Goal: Task Accomplishment & Management: Manage account settings

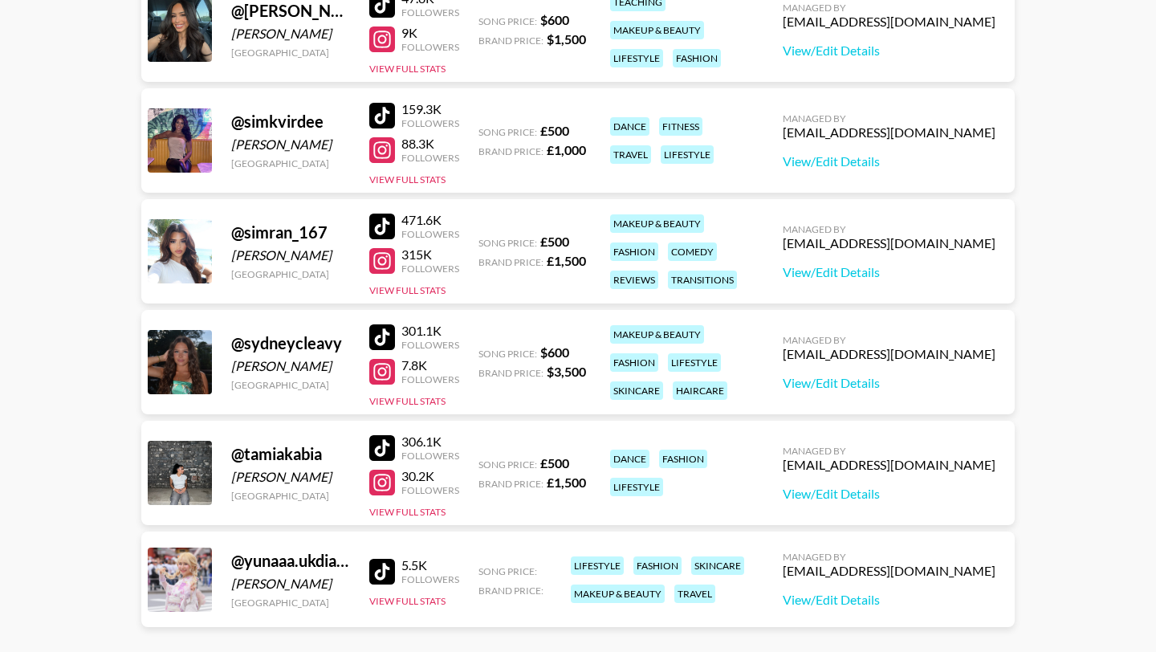
scroll to position [1886, 0]
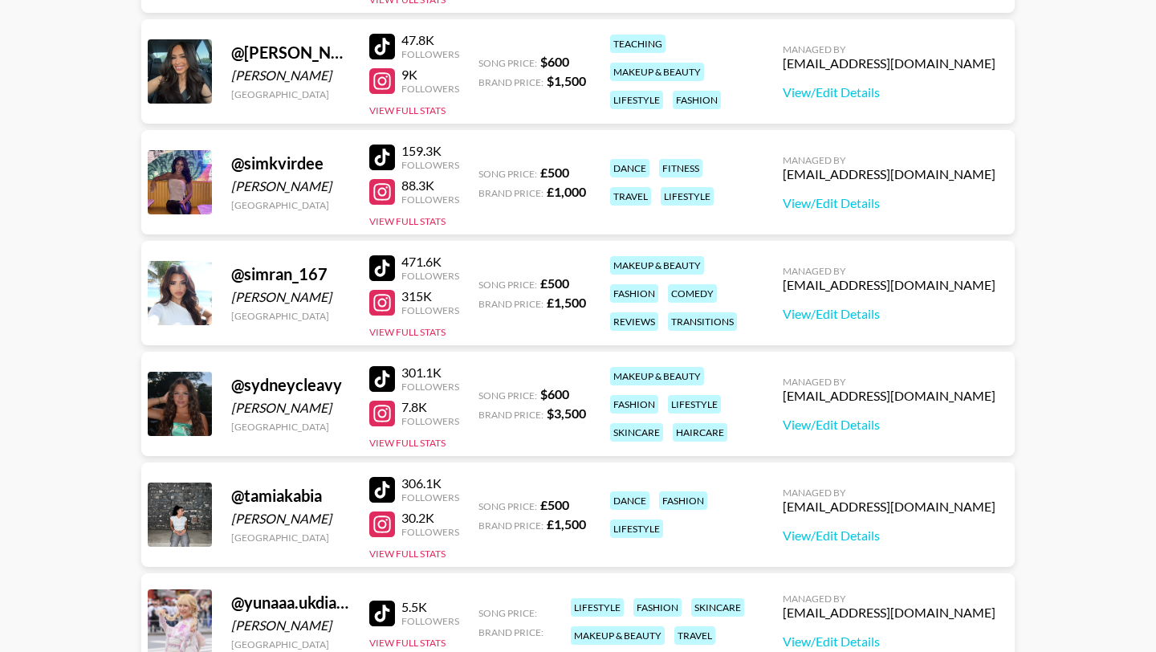
click at [388, 270] on div at bounding box center [382, 268] width 26 height 26
click at [385, 165] on div at bounding box center [382, 157] width 26 height 26
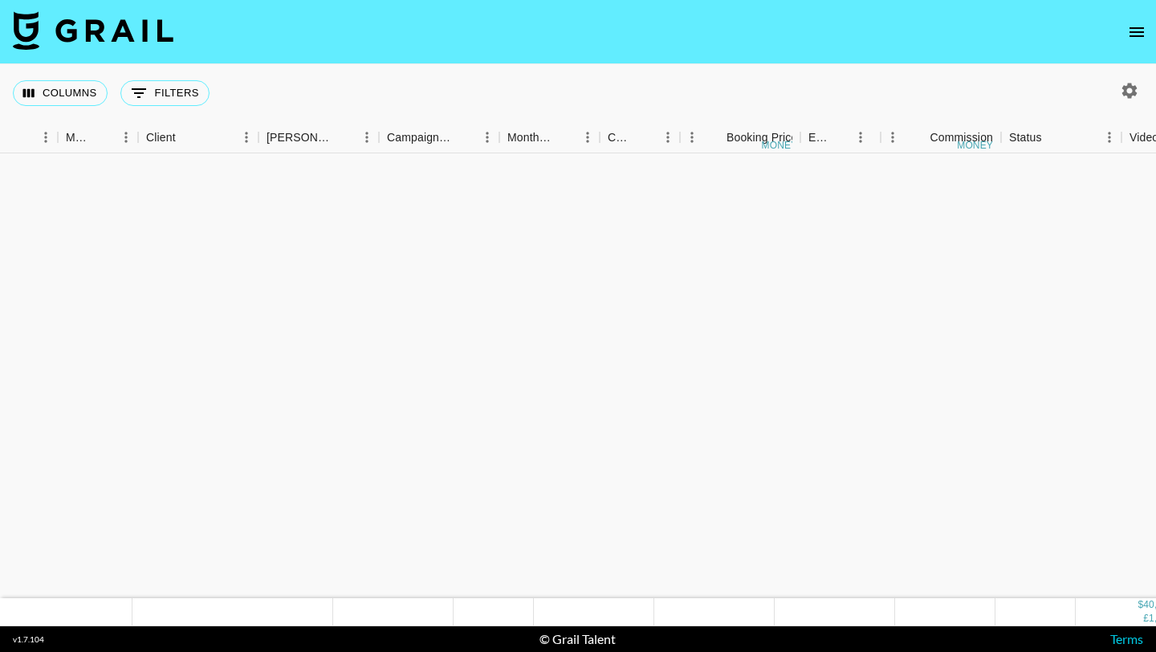
scroll to position [617, 396]
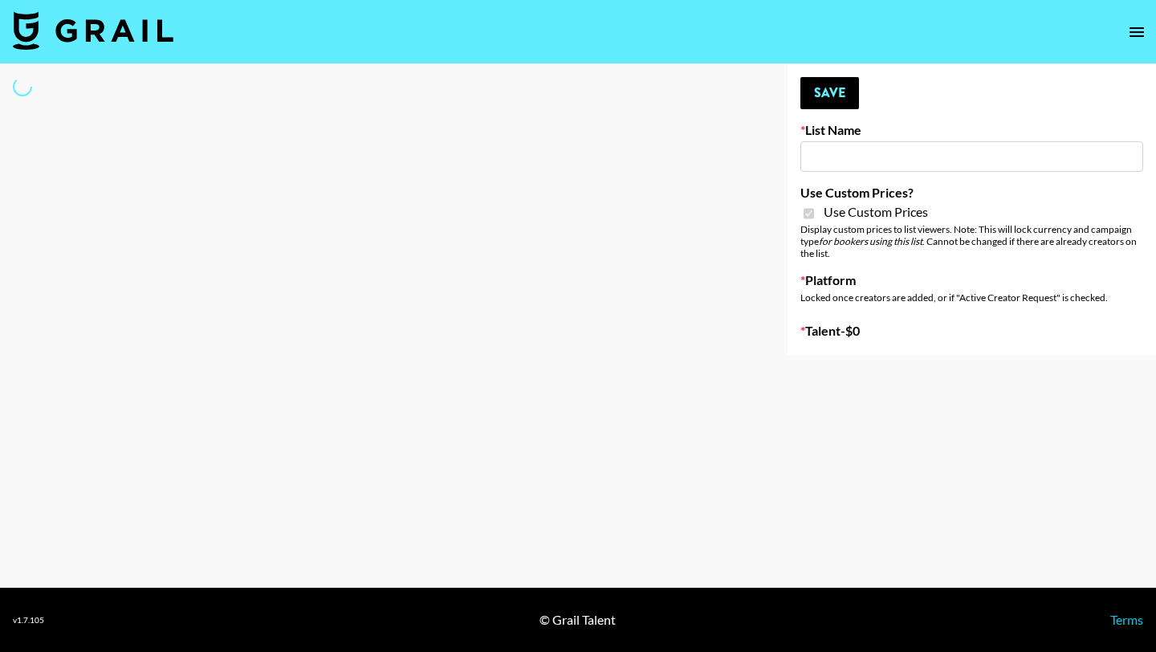
type input "[PERSON_NAME] Make-Up AI Assistant"
checkbox input "true"
select select "Brand"
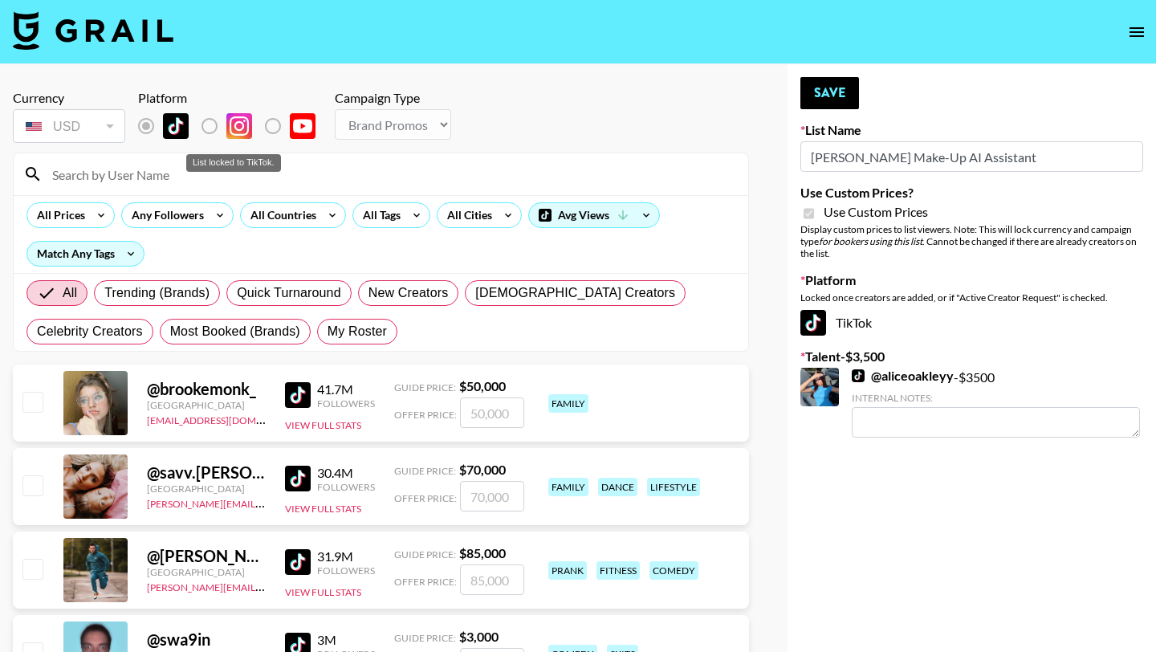
click at [242, 172] on div "List locked to TikTok." at bounding box center [234, 158] width 98 height 31
click at [240, 177] on input at bounding box center [391, 174] width 696 height 26
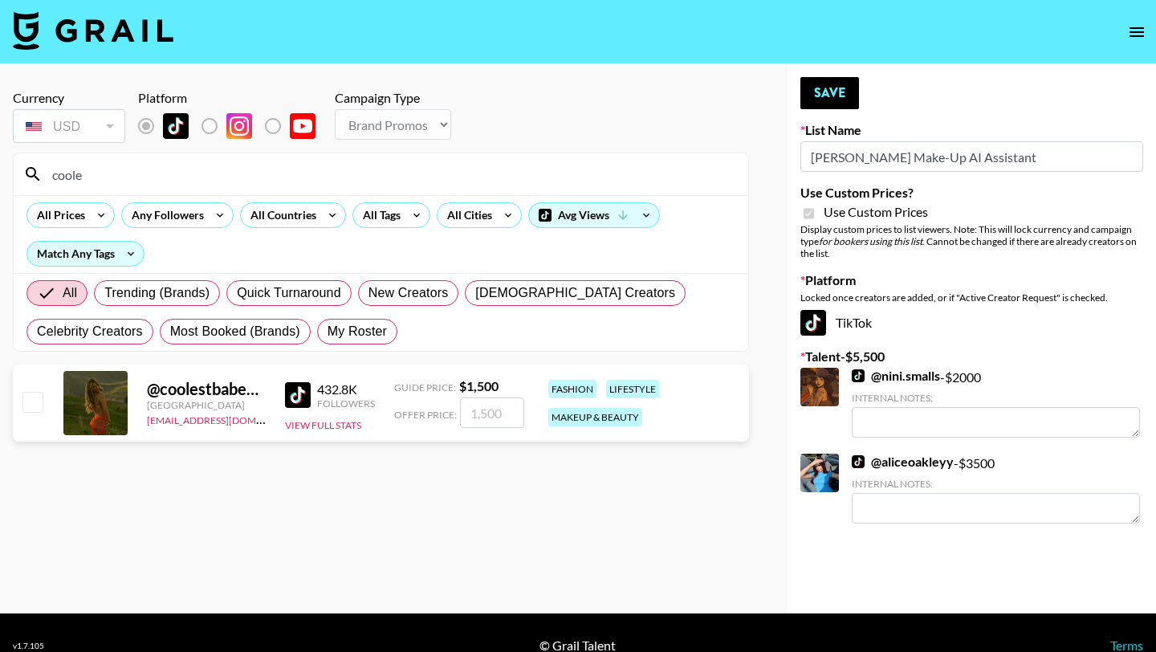
type input "coole"
click at [39, 393] on input "checkbox" at bounding box center [31, 401] width 19 height 19
checkbox input "true"
type input "1500"
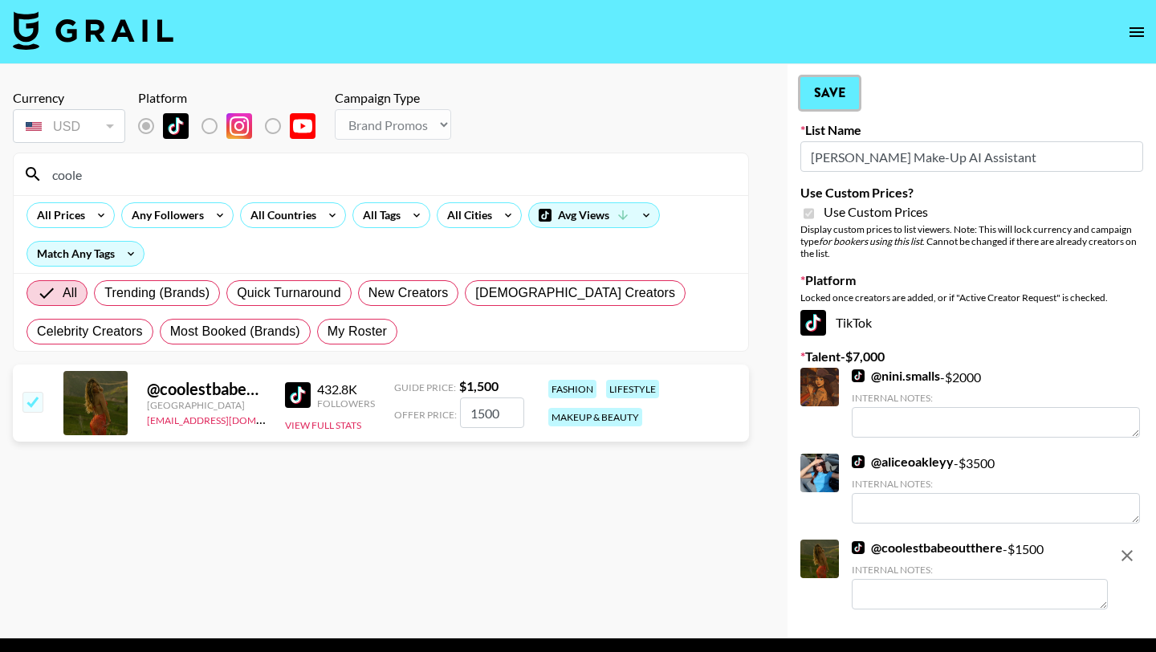
click at [845, 88] on button "Save" at bounding box center [829, 93] width 59 height 32
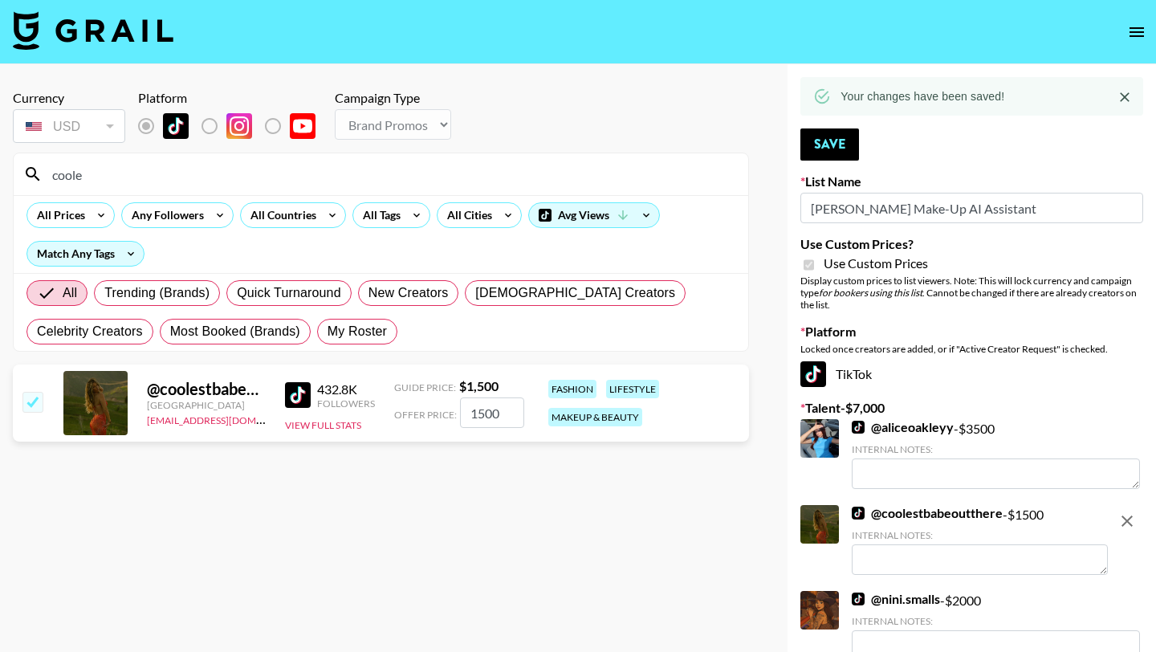
click at [315, 178] on input "coole" at bounding box center [391, 174] width 696 height 26
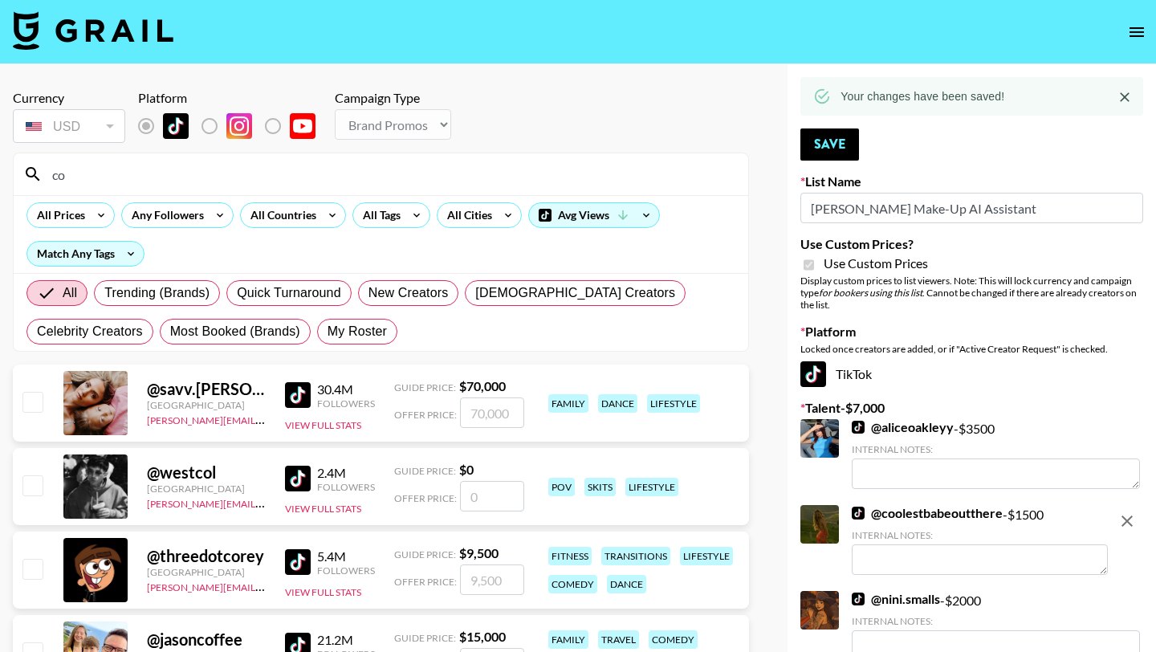
type input "c"
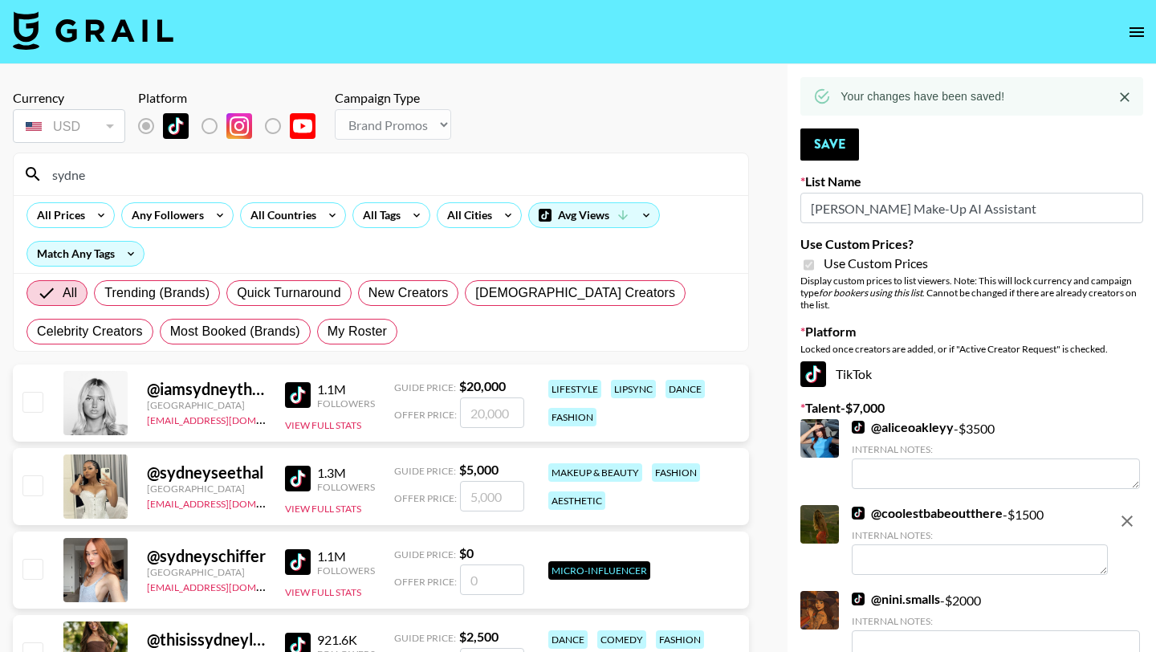
type input "sydneyc"
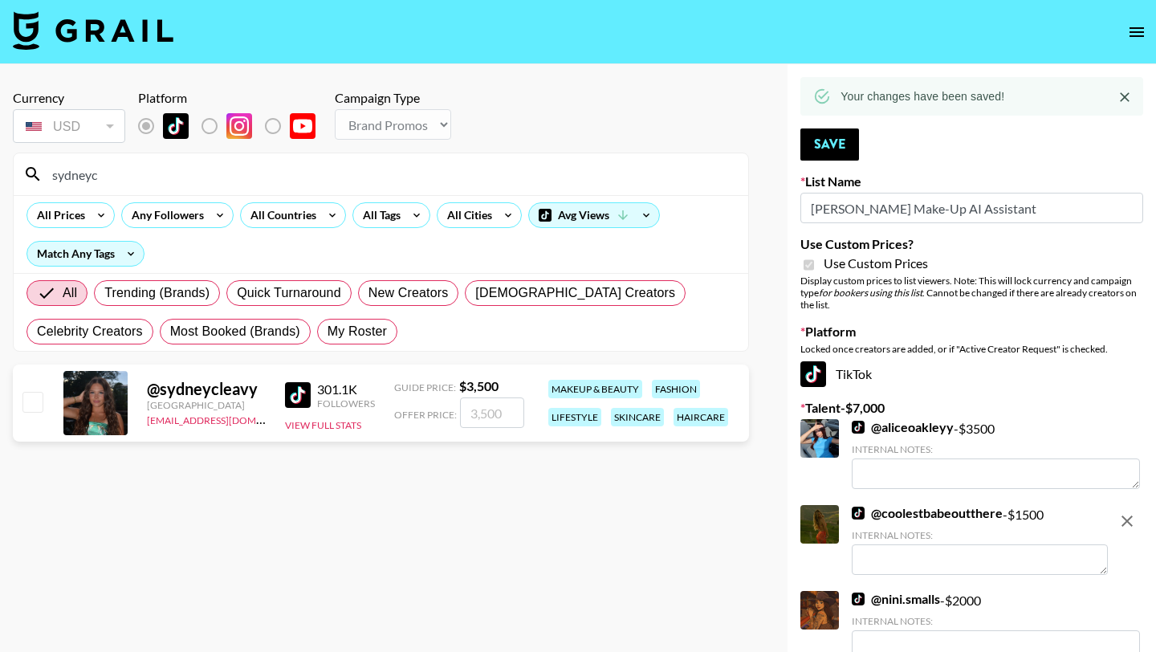
click at [35, 397] on input "checkbox" at bounding box center [31, 401] width 19 height 19
checkbox input "true"
type input "3500"
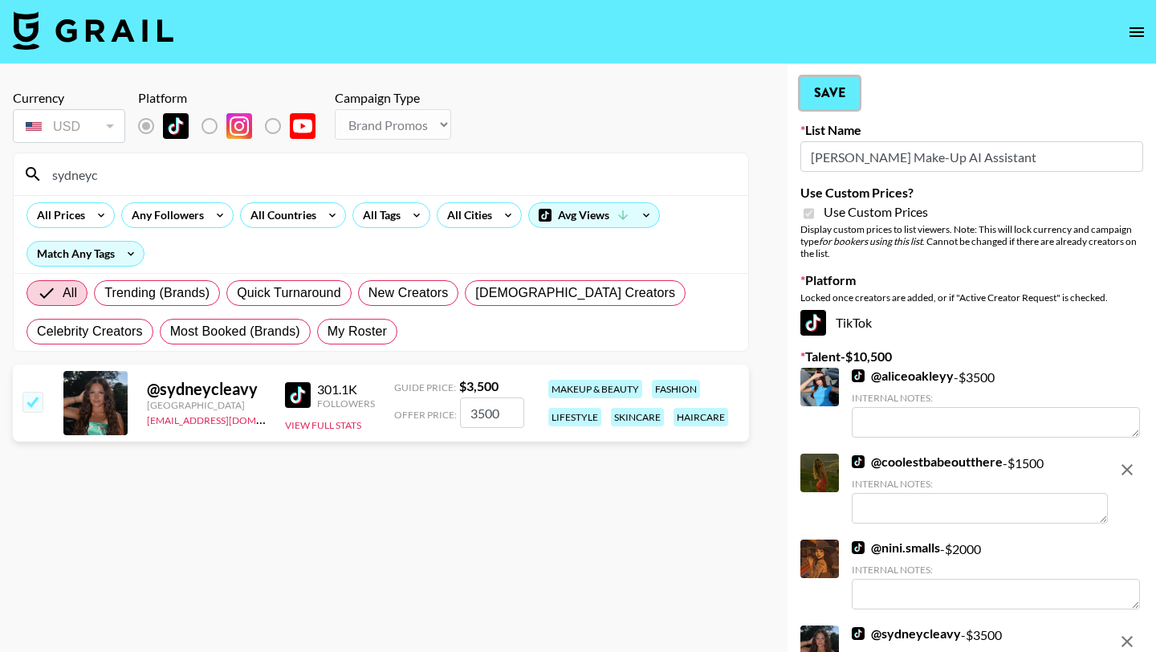
click at [835, 90] on button "Save" at bounding box center [829, 93] width 59 height 32
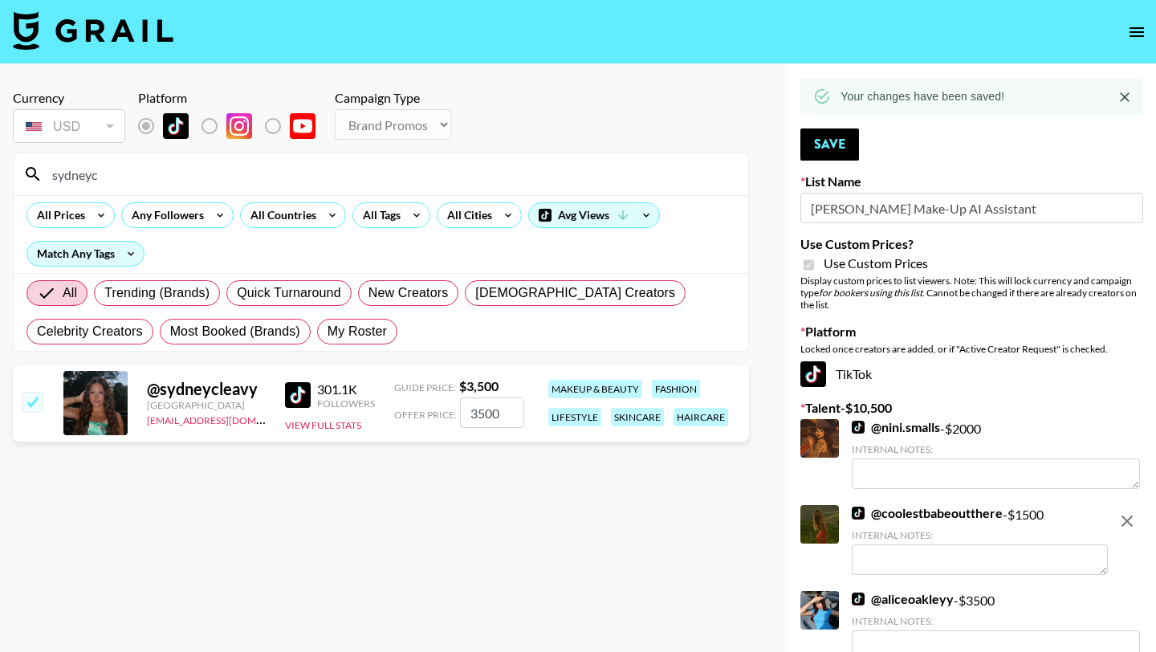
click at [237, 162] on input "sydneyc" at bounding box center [391, 174] width 696 height 26
click at [238, 169] on input "sydneyc" at bounding box center [391, 174] width 696 height 26
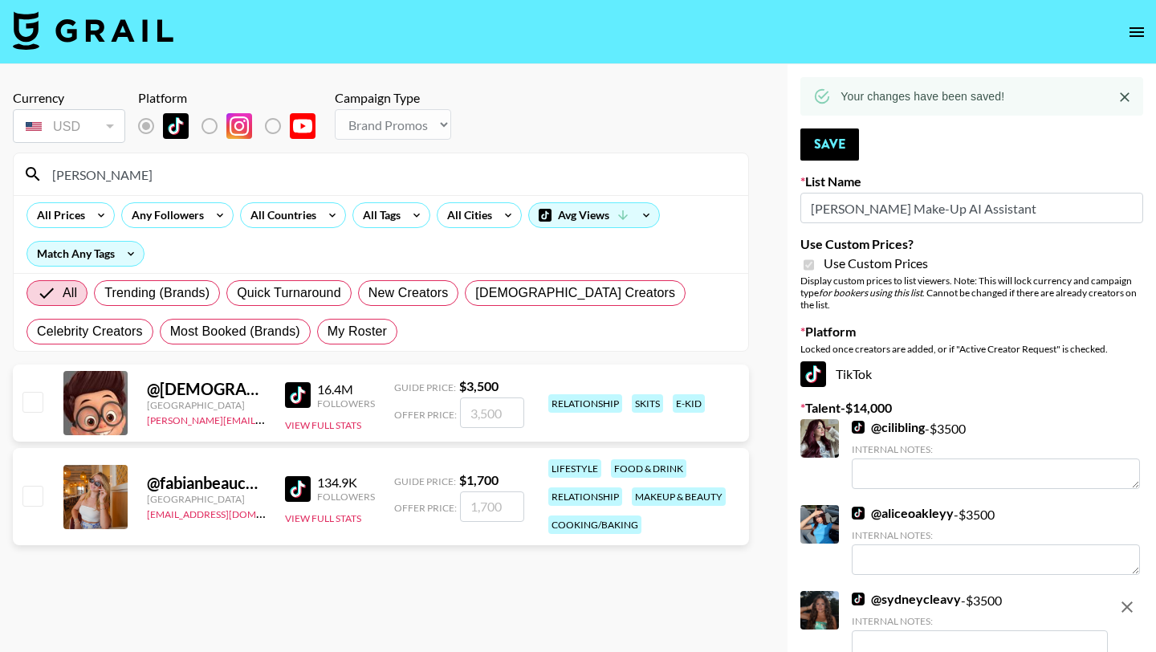
type input "fabian"
click at [39, 495] on input "checkbox" at bounding box center [31, 495] width 19 height 19
checkbox input "true"
type input "1700"
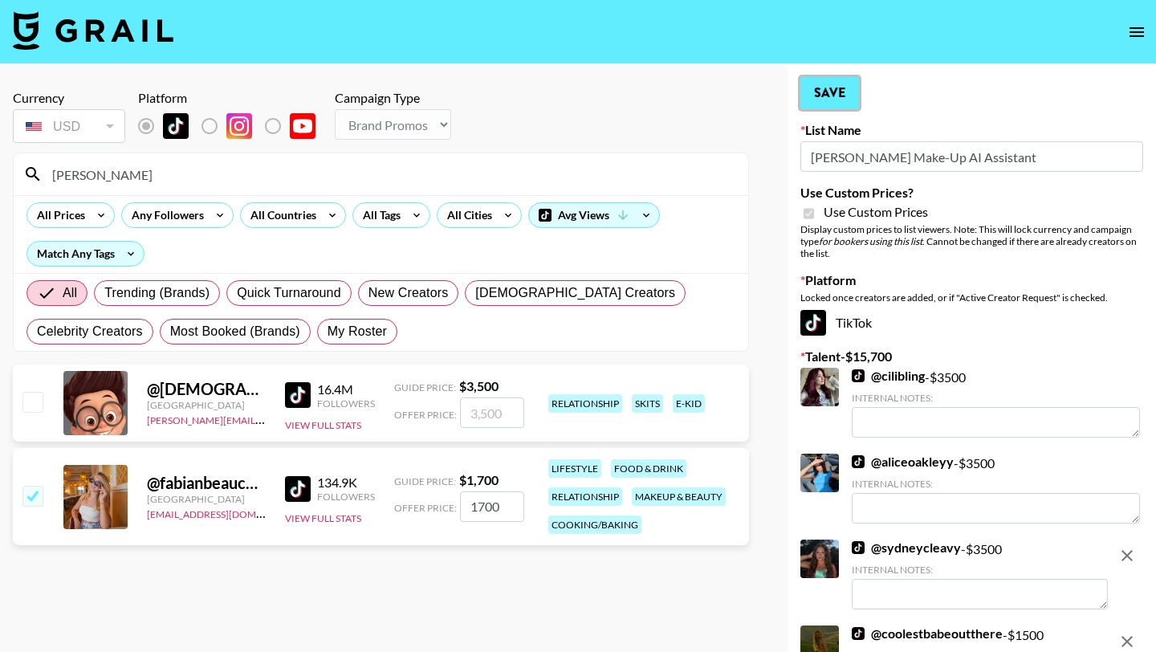
click at [823, 87] on button "Save" at bounding box center [829, 93] width 59 height 32
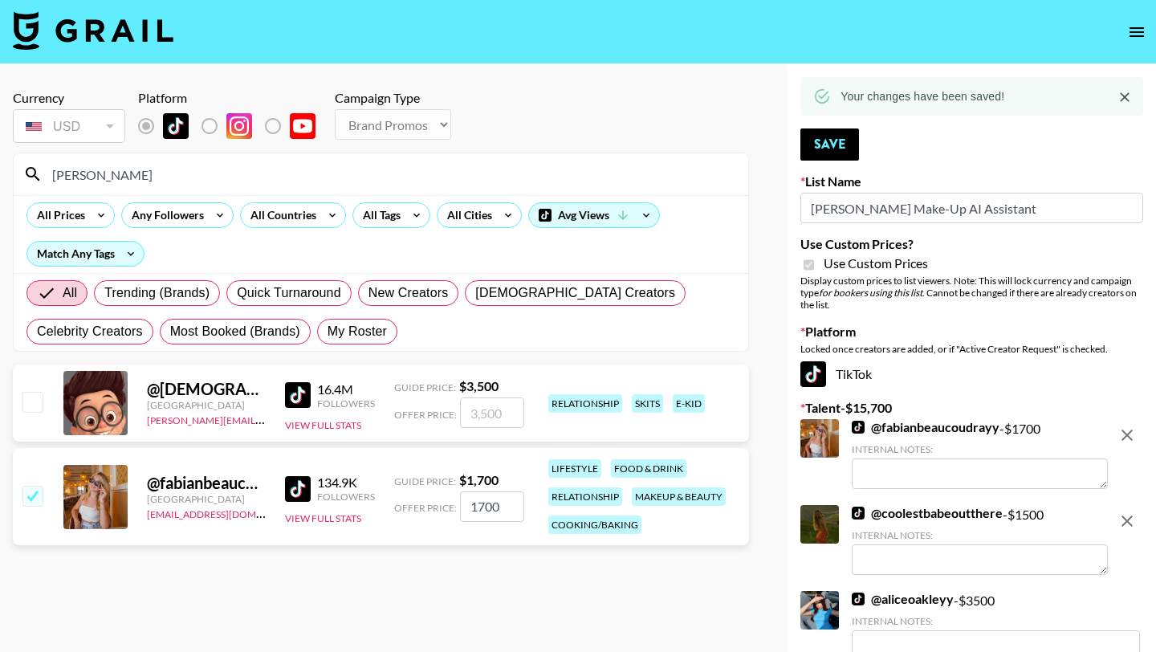
click at [221, 169] on input "fabian" at bounding box center [391, 174] width 696 height 26
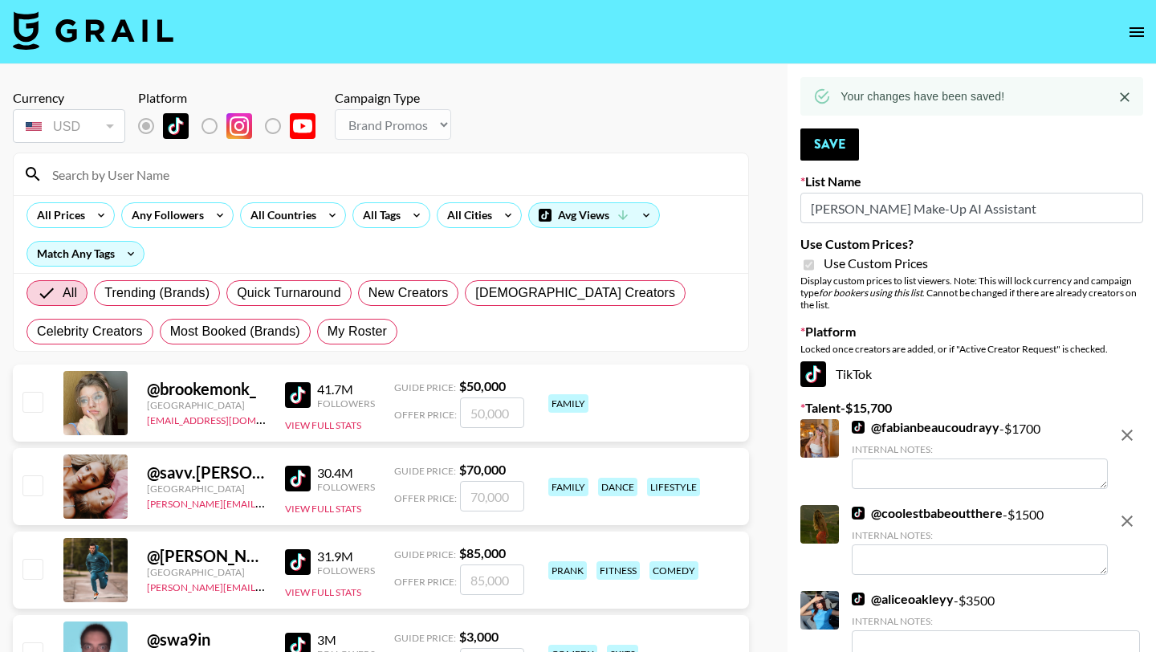
click at [421, 165] on input at bounding box center [391, 174] width 696 height 26
type input "n"
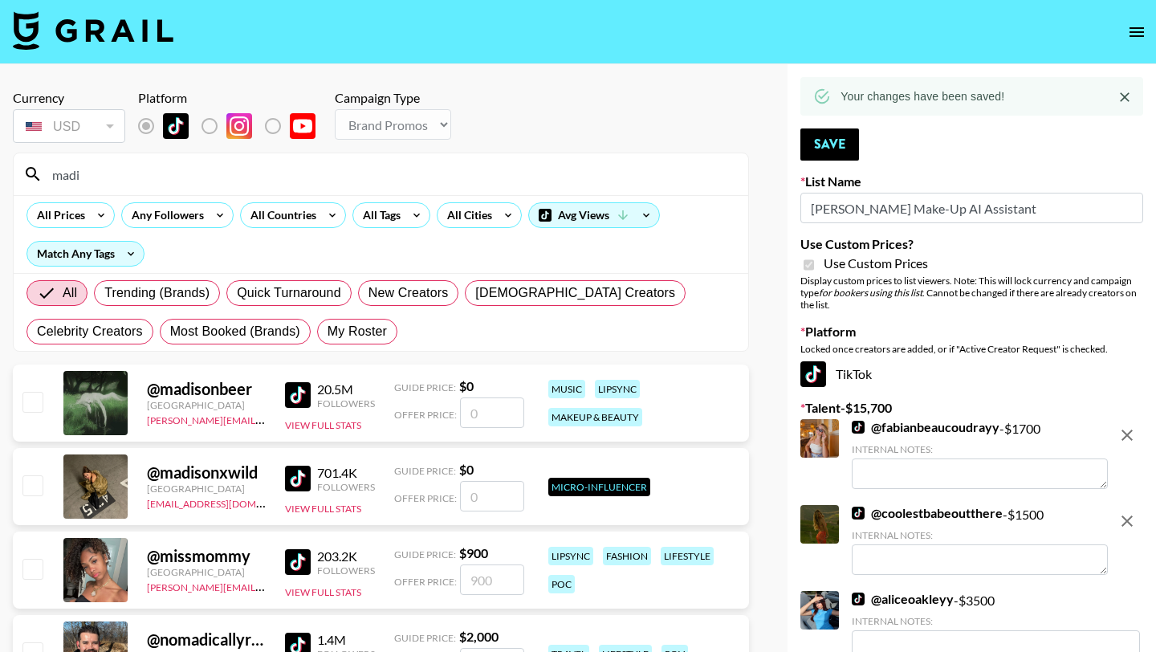
type input "madisda"
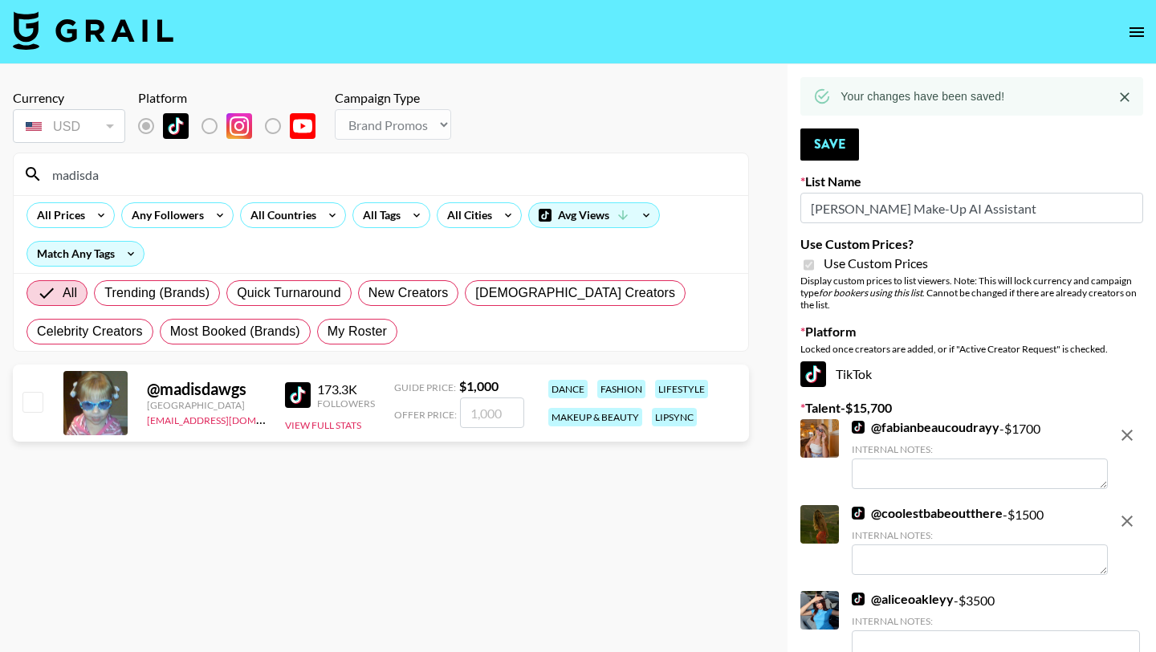
click at [33, 401] on input "checkbox" at bounding box center [31, 401] width 19 height 19
checkbox input "true"
type input "1000"
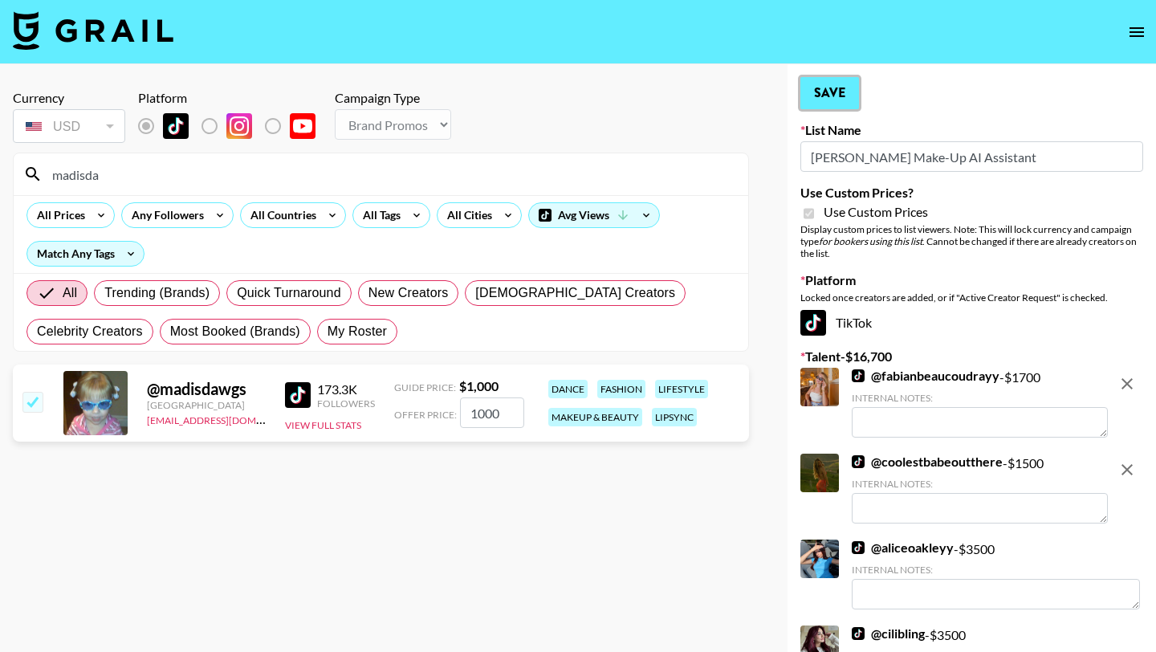
click at [816, 82] on button "Save" at bounding box center [829, 93] width 59 height 32
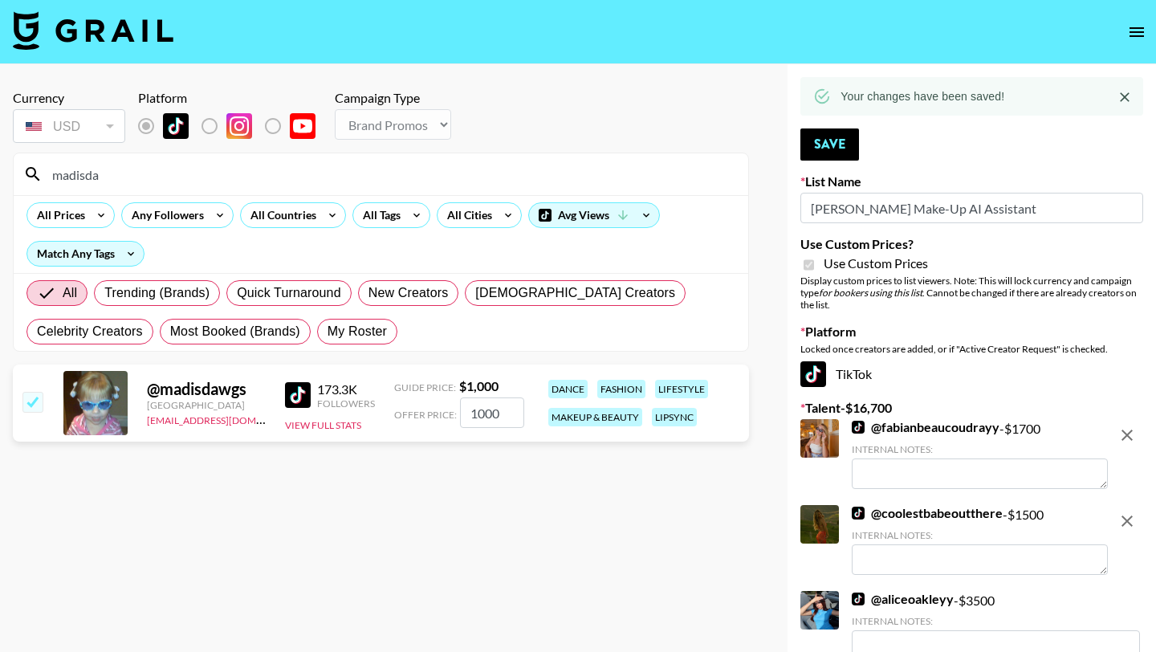
click at [429, 175] on input "madisda" at bounding box center [391, 174] width 696 height 26
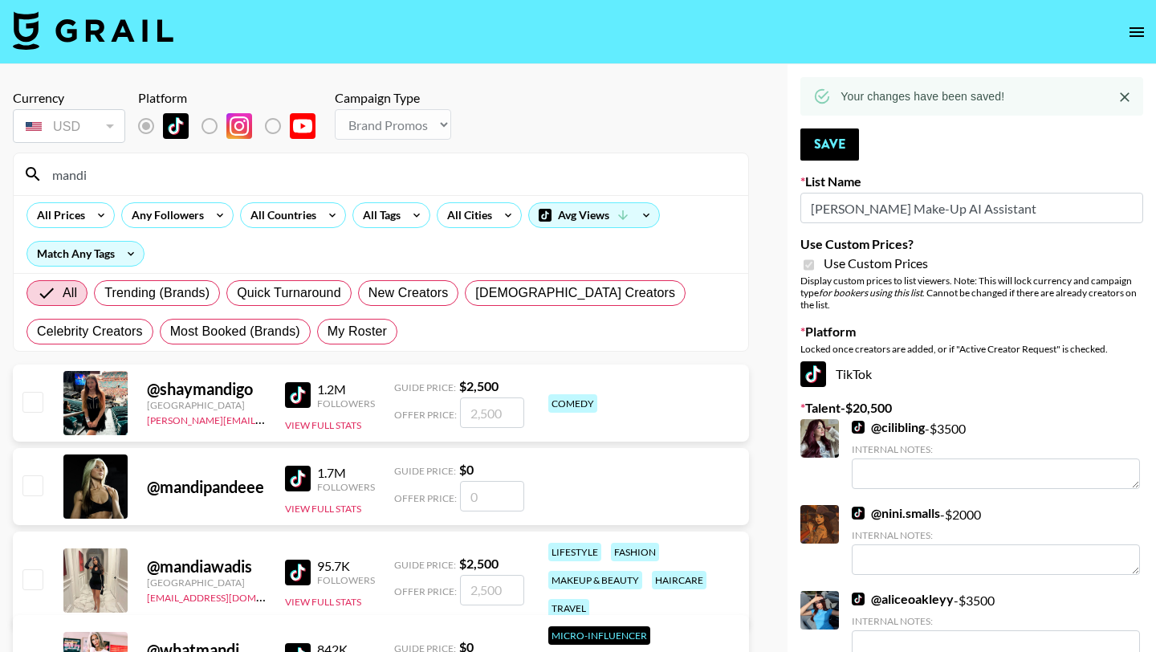
type input "mandi"
click at [37, 570] on input "checkbox" at bounding box center [31, 578] width 19 height 19
checkbox input "true"
type input "2500"
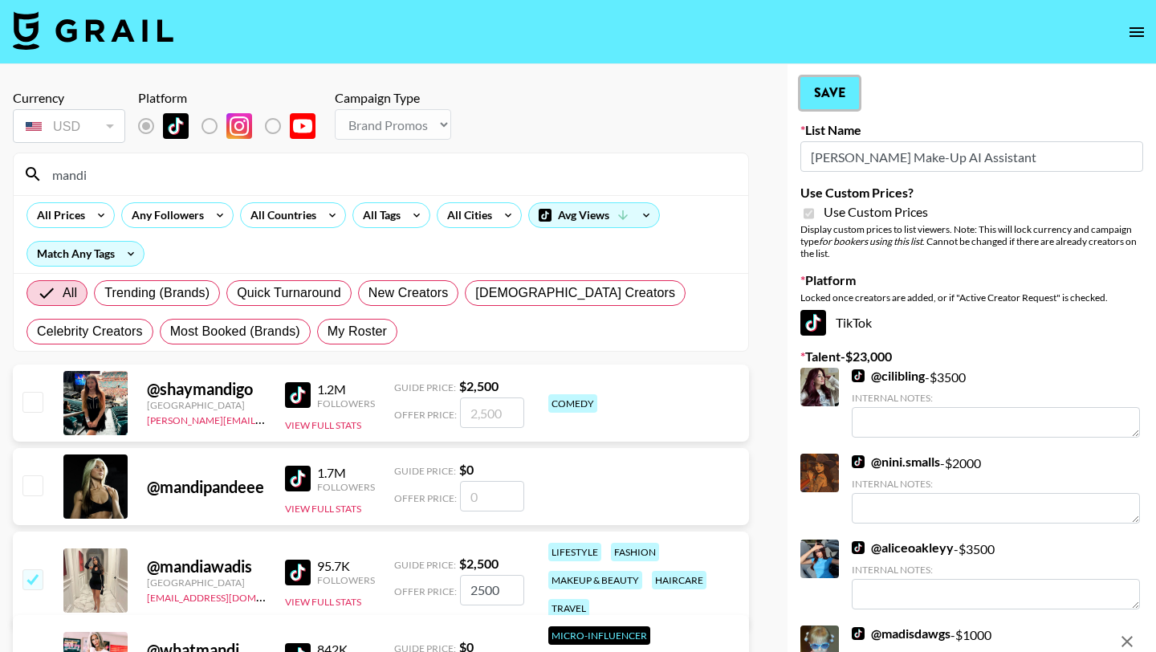
click at [824, 104] on button "Save" at bounding box center [829, 93] width 59 height 32
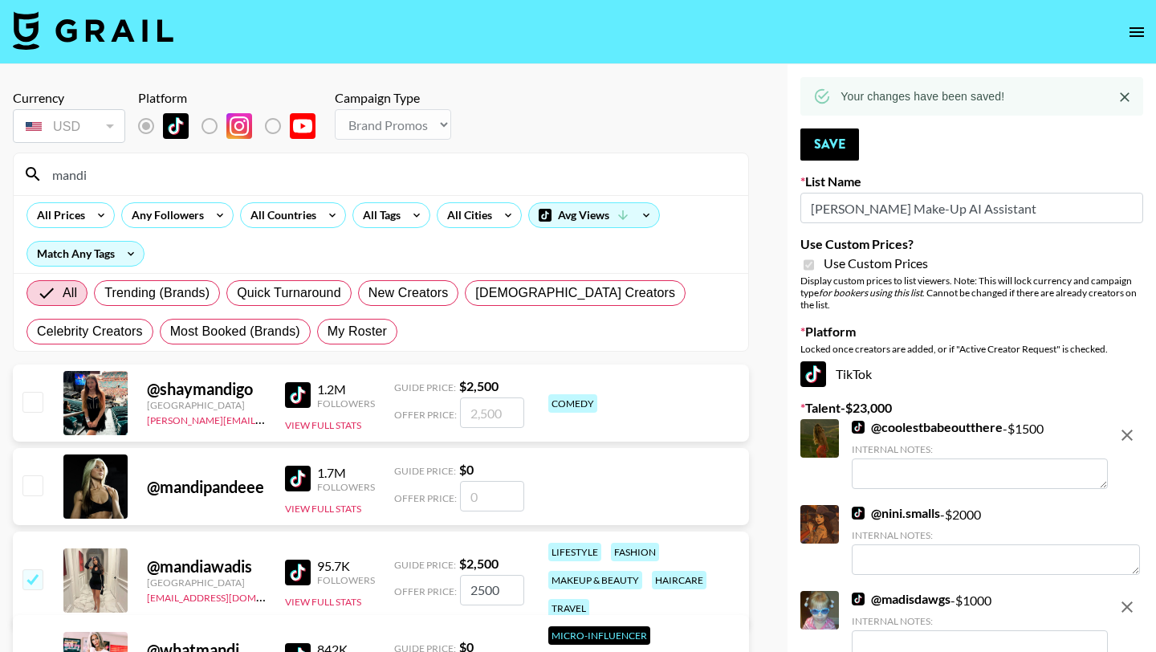
click at [251, 177] on input "mandi" at bounding box center [391, 174] width 696 height 26
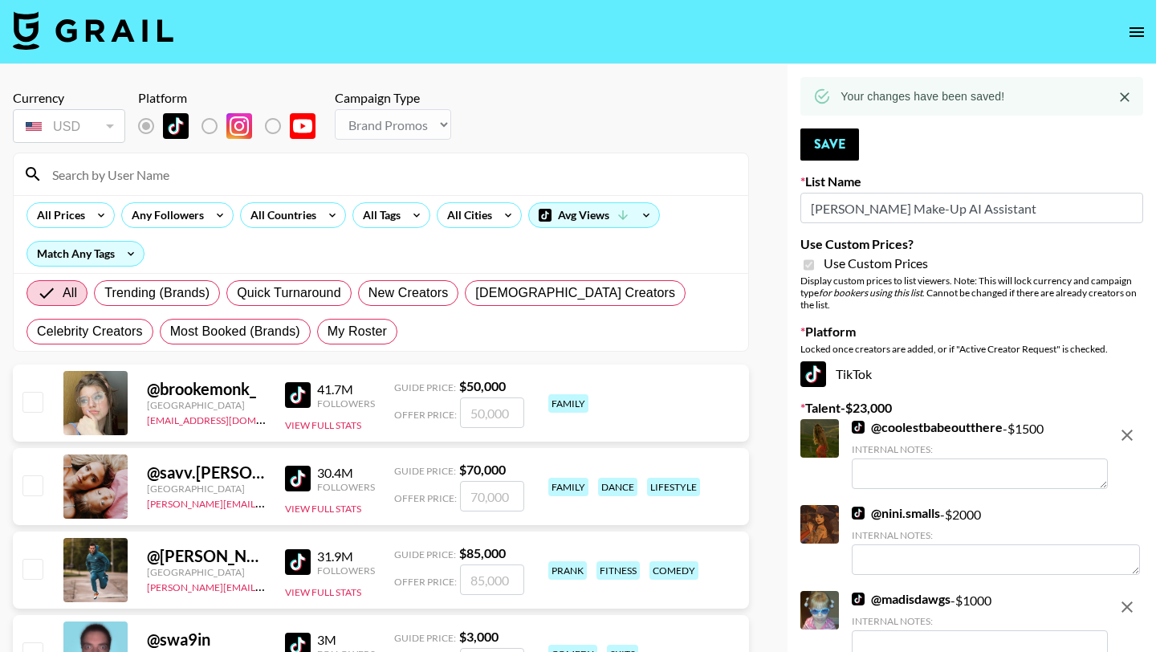
type input "w"
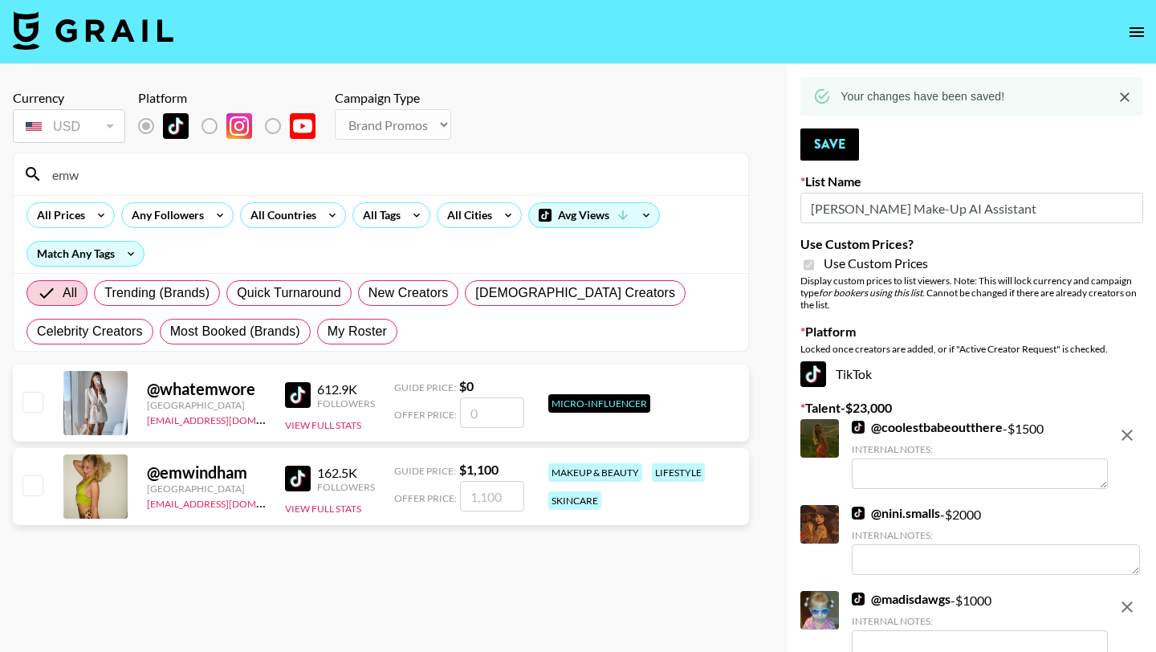
type input "emw"
click at [27, 482] on input "checkbox" at bounding box center [31, 484] width 19 height 19
checkbox input "true"
type input "1100"
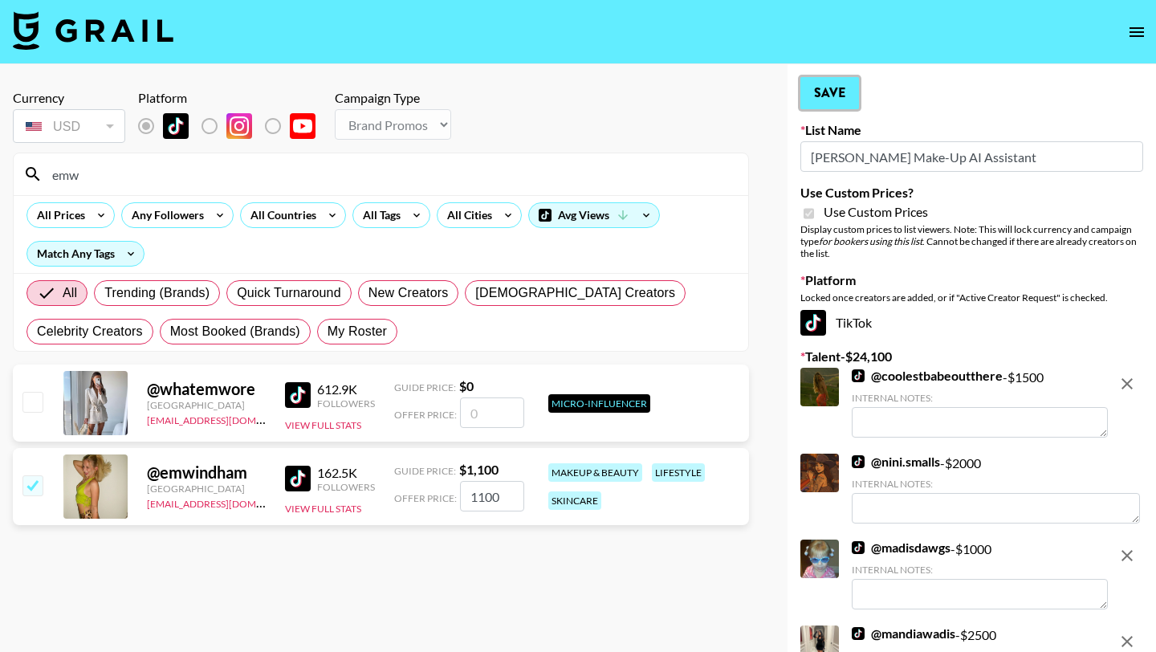
click at [843, 79] on button "Save" at bounding box center [829, 93] width 59 height 32
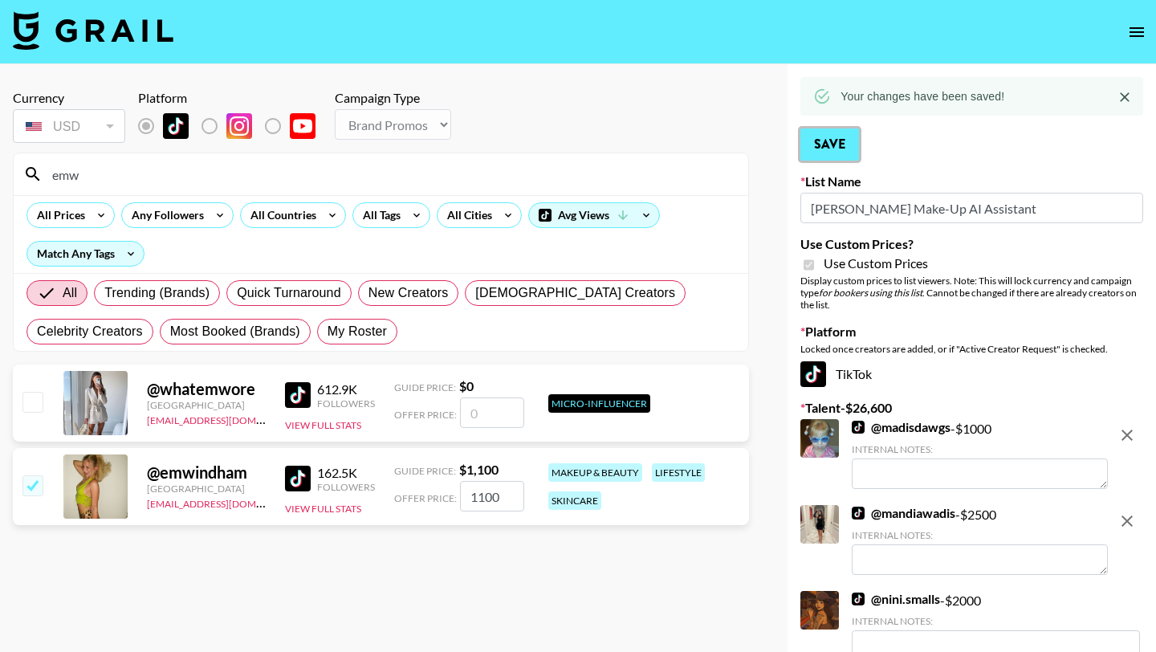
click at [812, 146] on button "Save" at bounding box center [829, 144] width 59 height 32
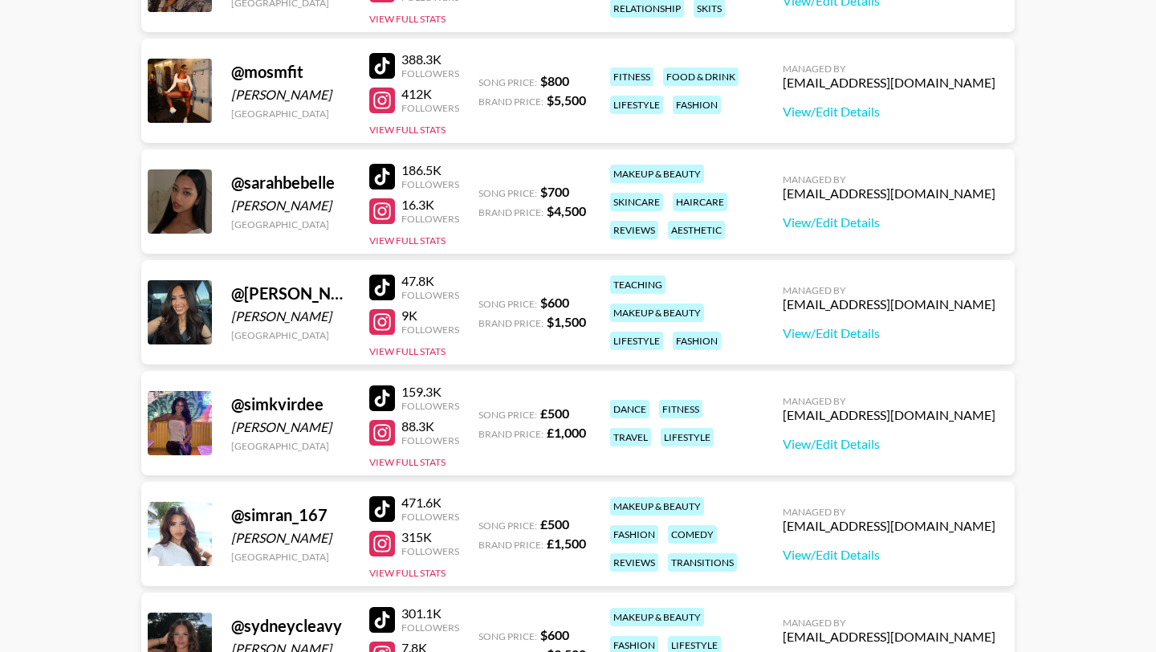
scroll to position [1941, 0]
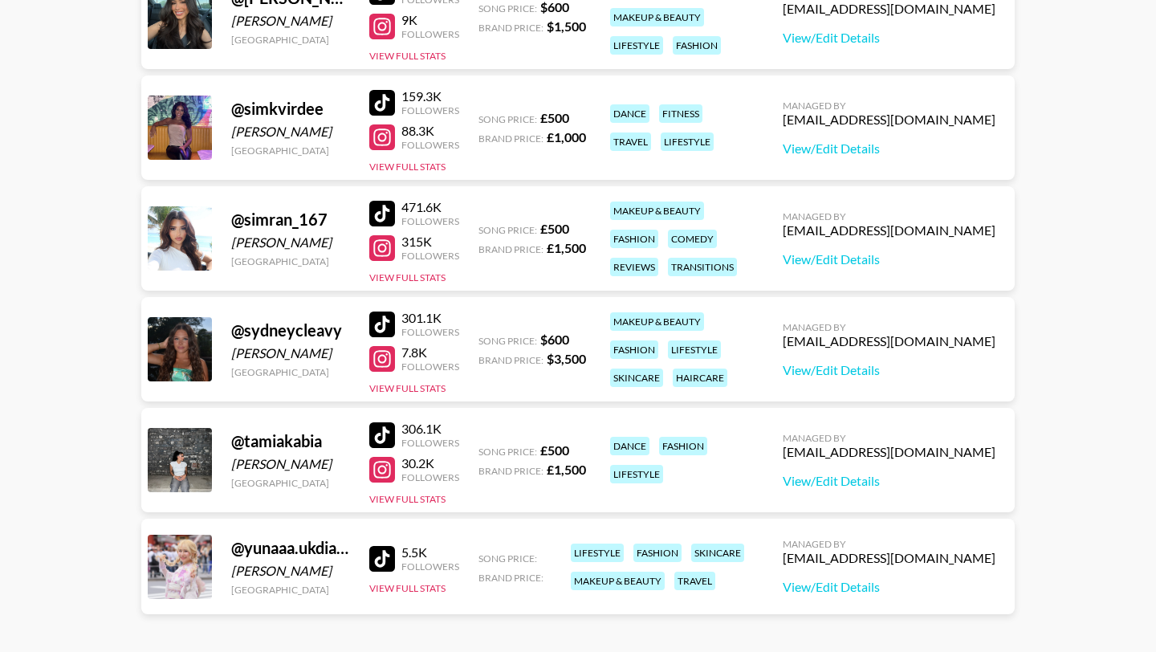
click at [389, 319] on div at bounding box center [382, 324] width 26 height 26
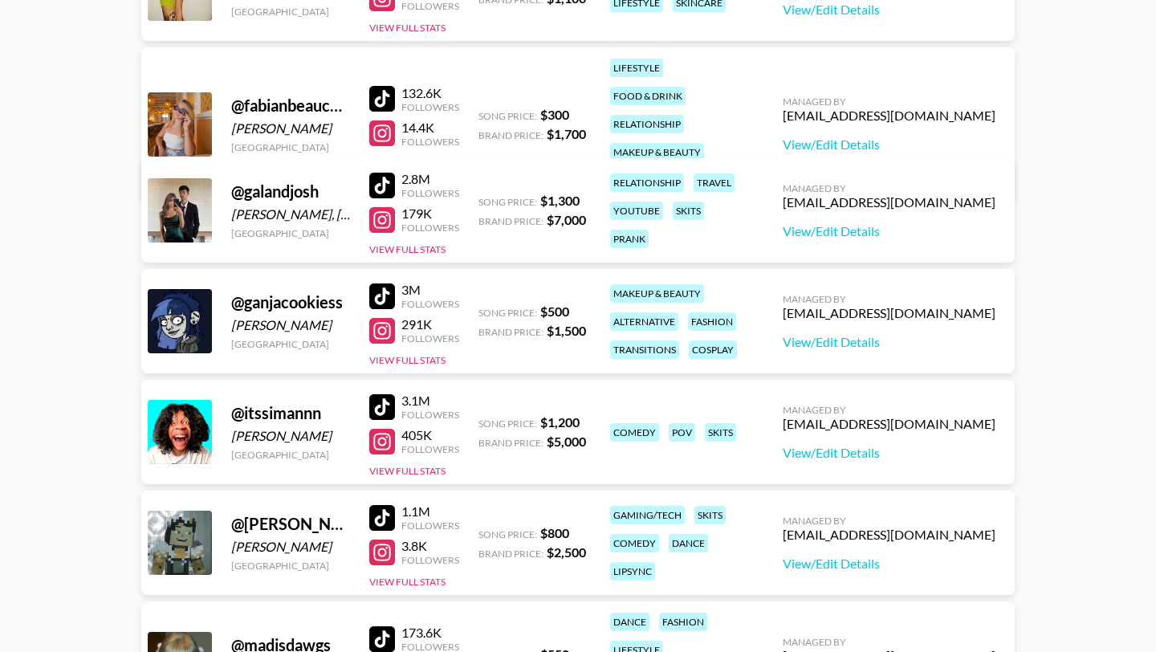
scroll to position [0, 0]
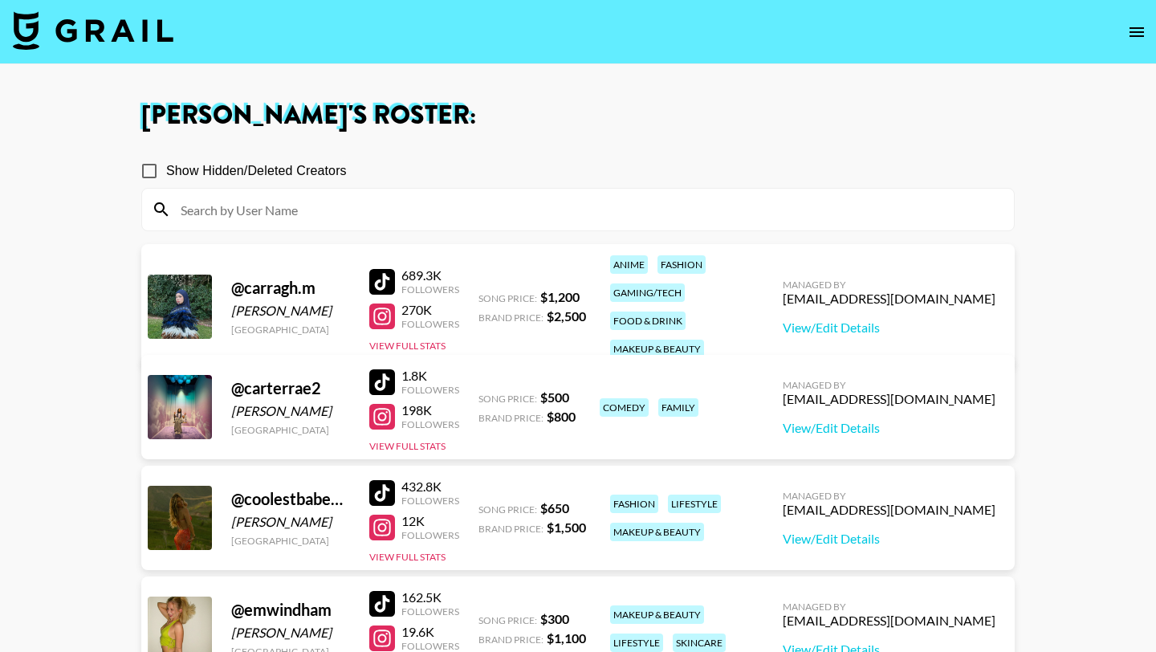
click at [391, 488] on div at bounding box center [382, 493] width 26 height 26
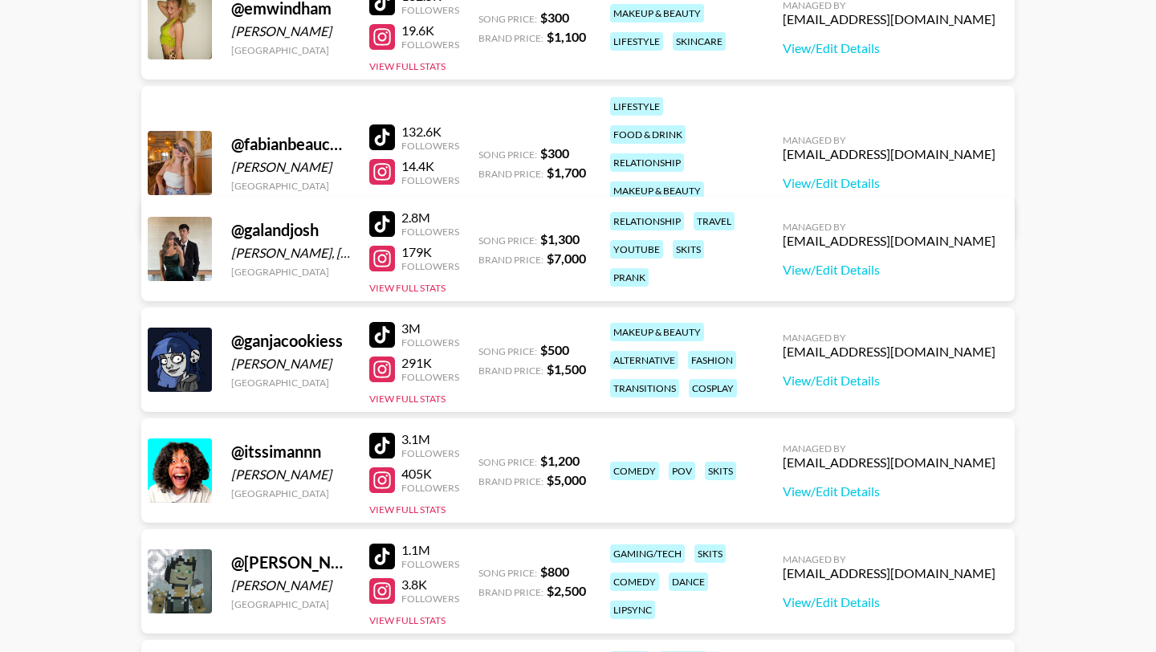
scroll to position [1197, 0]
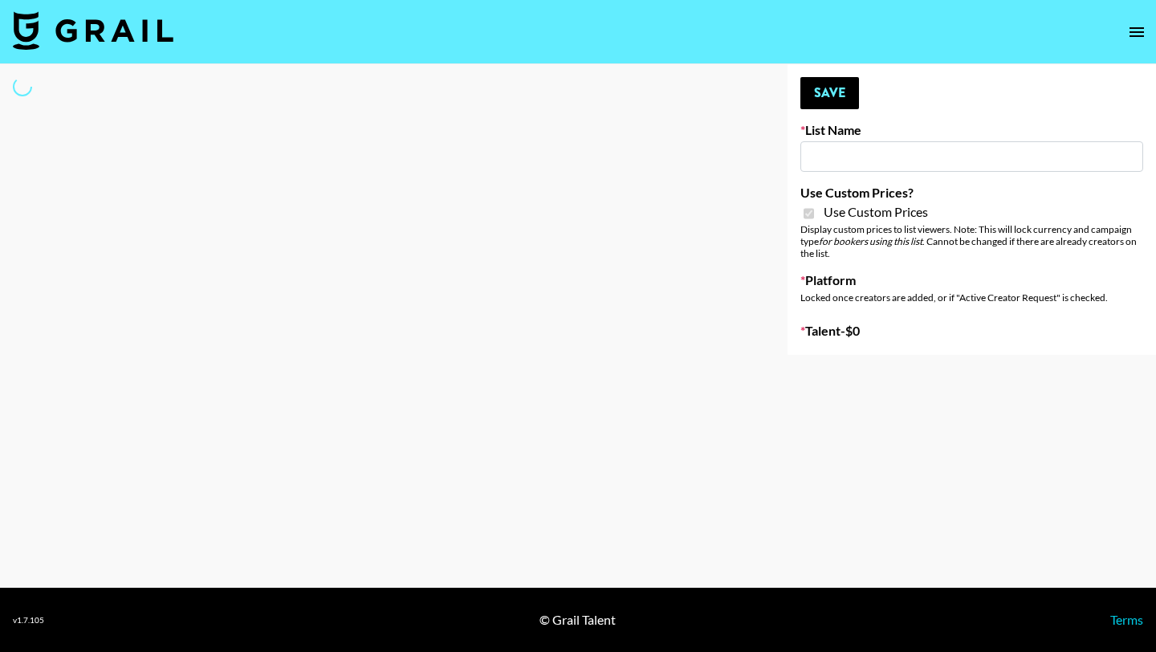
type input "[PERSON_NAME] Make-Up AI Assistant"
checkbox input "true"
select select "Brand"
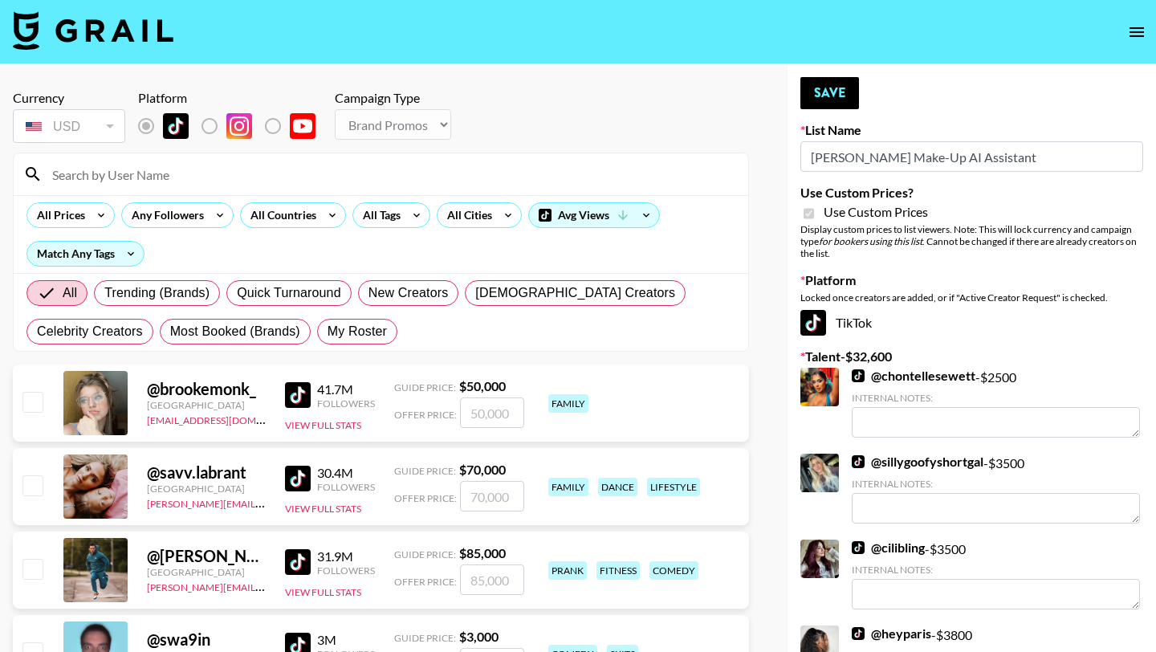
click at [355, 173] on input at bounding box center [391, 174] width 696 height 26
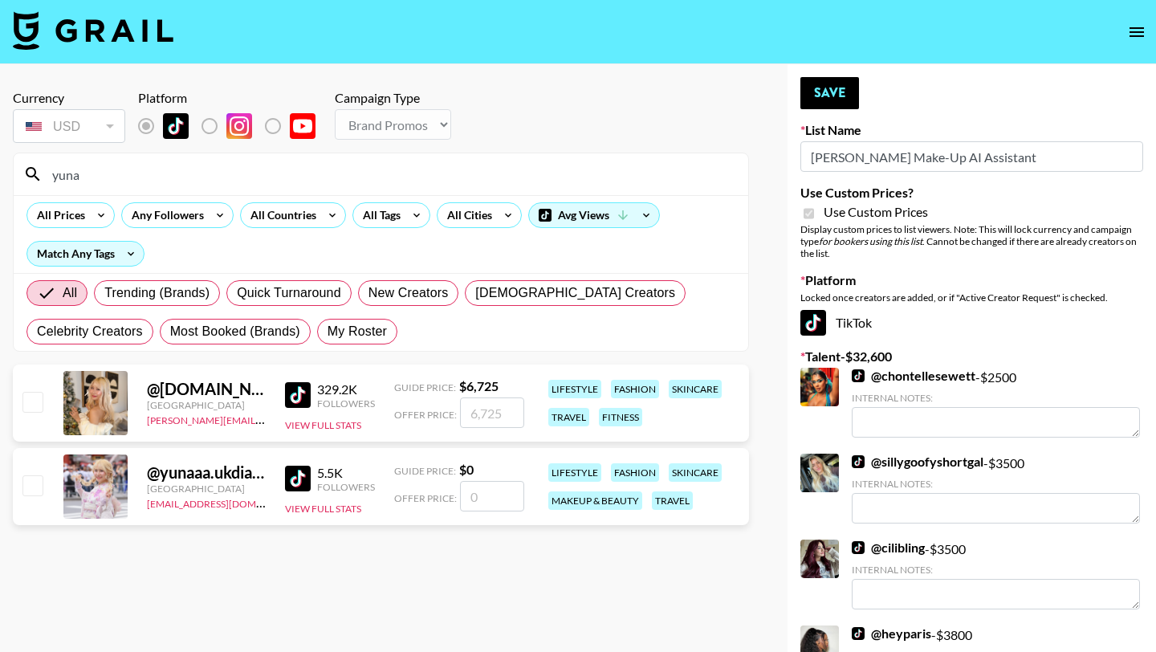
type input "yuna"
click at [35, 478] on input "checkbox" at bounding box center [31, 484] width 19 height 19
click at [492, 492] on input "number" at bounding box center [492, 496] width 64 height 31
checkbox input "true"
type input "1000"
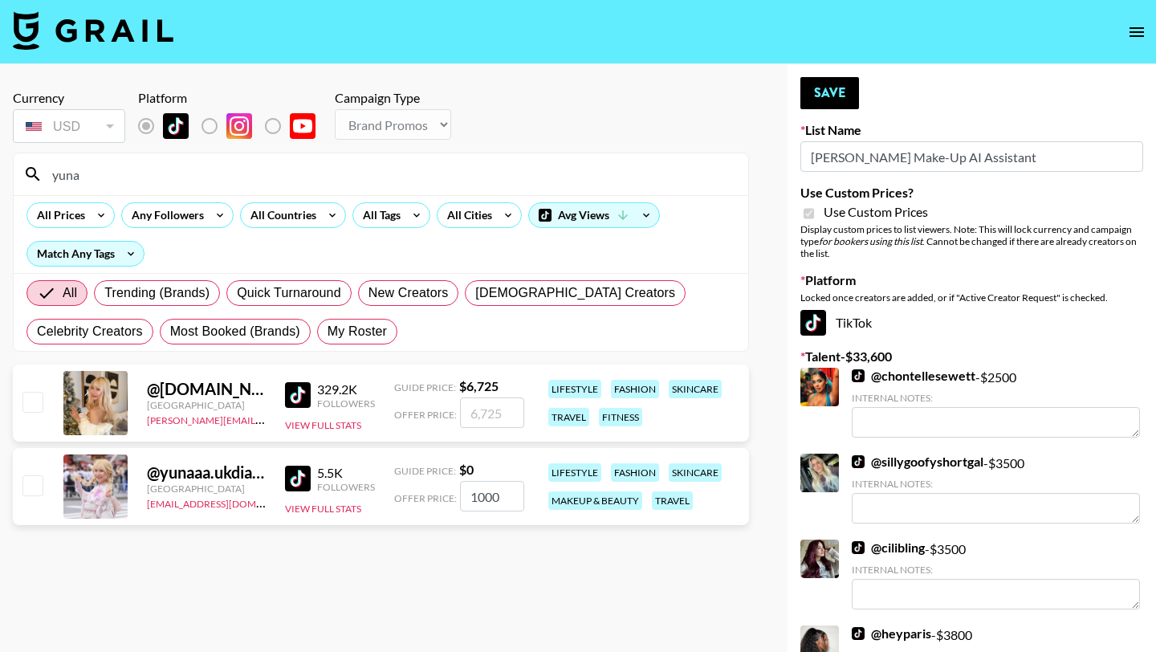
checkbox input "false"
click at [478, 494] on input "1000" at bounding box center [492, 496] width 64 height 31
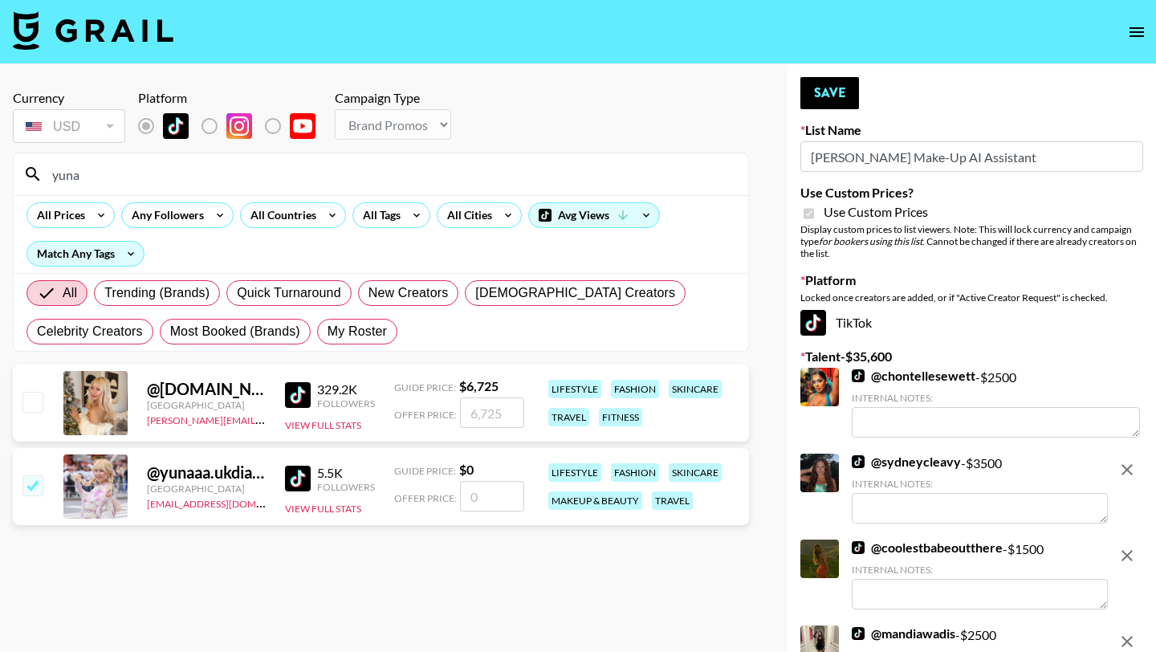
checkbox input "true"
type input "2000"
click at [847, 92] on button "Save" at bounding box center [829, 93] width 59 height 32
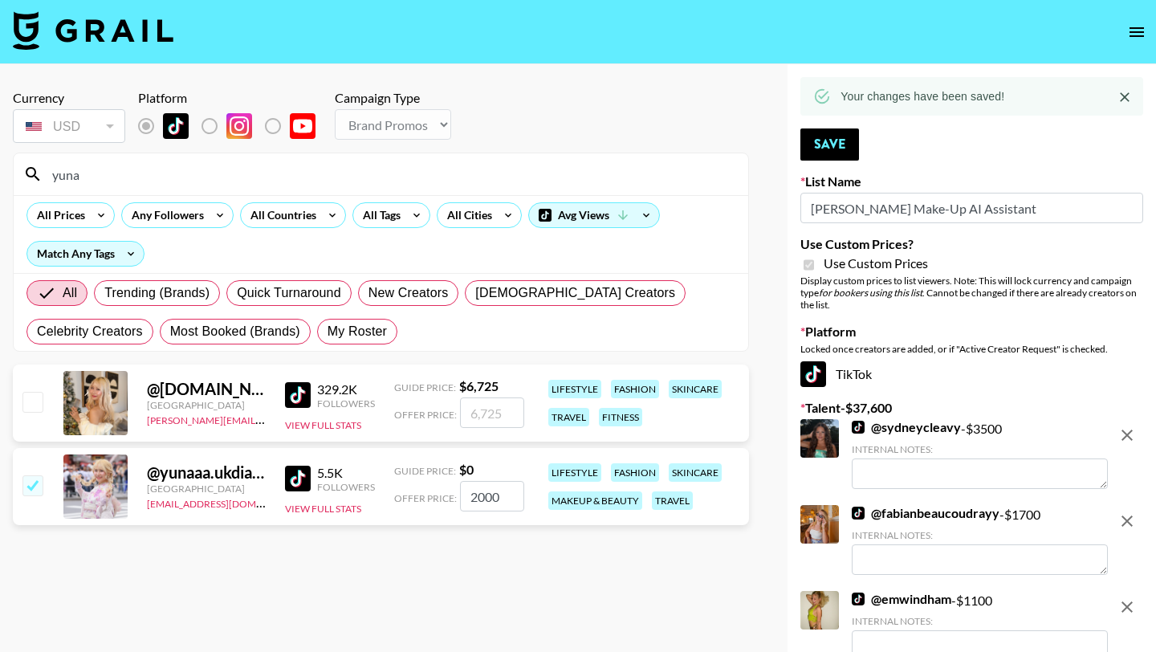
click at [384, 167] on input "yuna" at bounding box center [391, 174] width 696 height 26
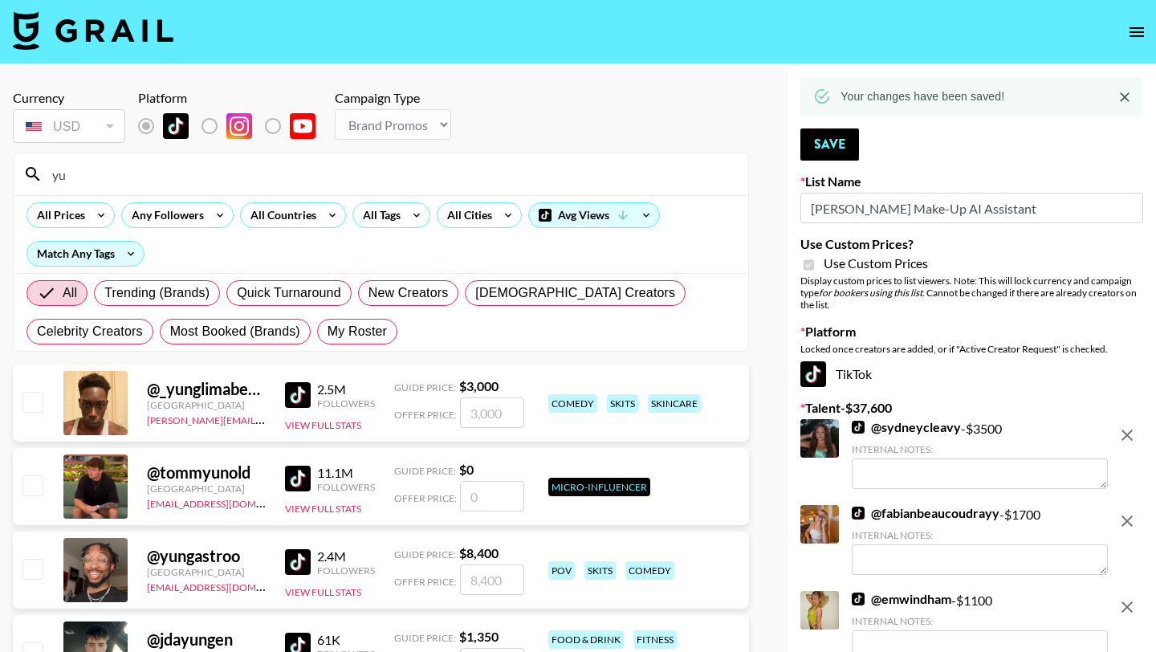
type input "y"
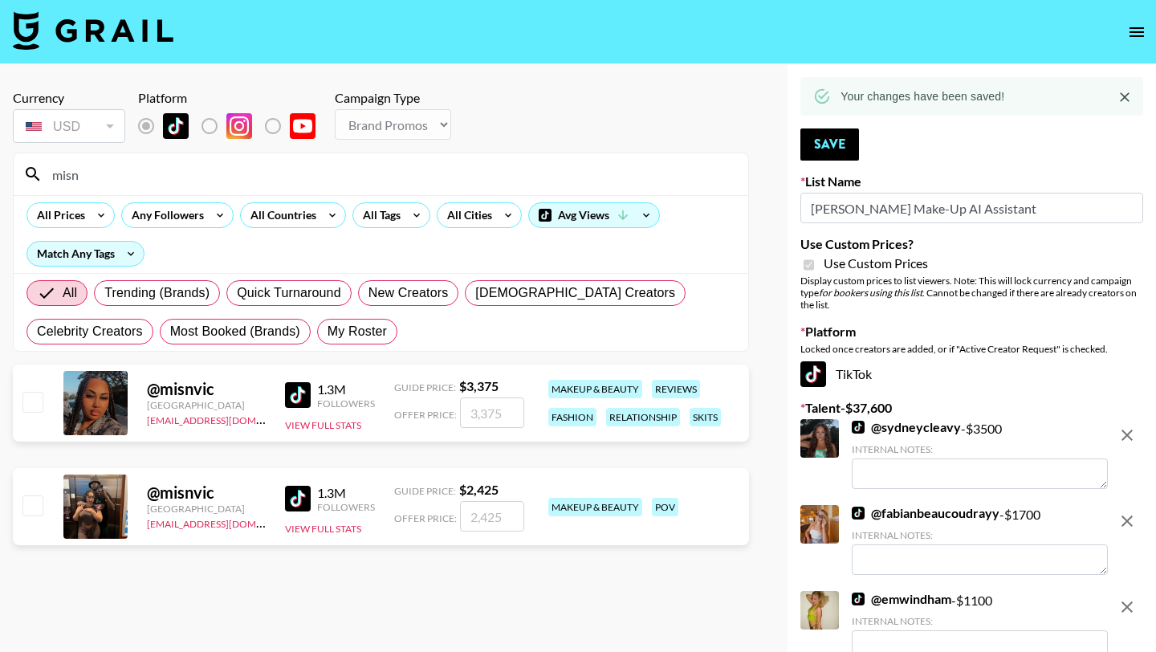
type input "misn"
click at [472, 410] on input "number" at bounding box center [492, 412] width 64 height 31
checkbox input "true"
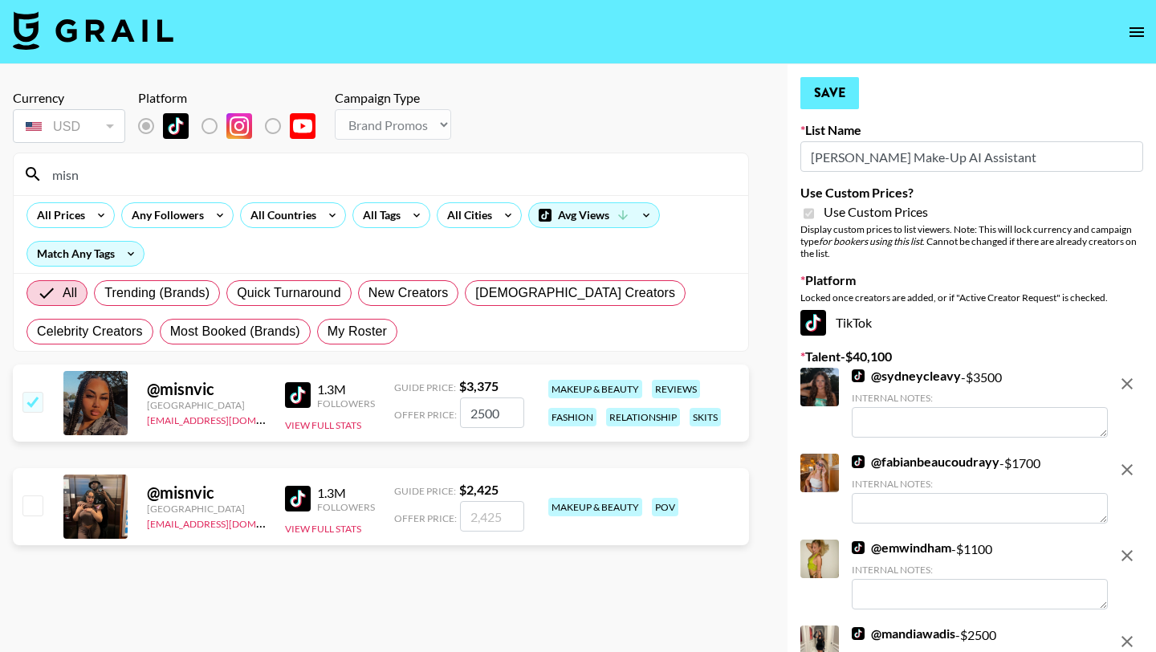
type input "2500"
click at [832, 86] on button "Save" at bounding box center [829, 93] width 59 height 32
